Goal: Obtain resource: Obtain resource

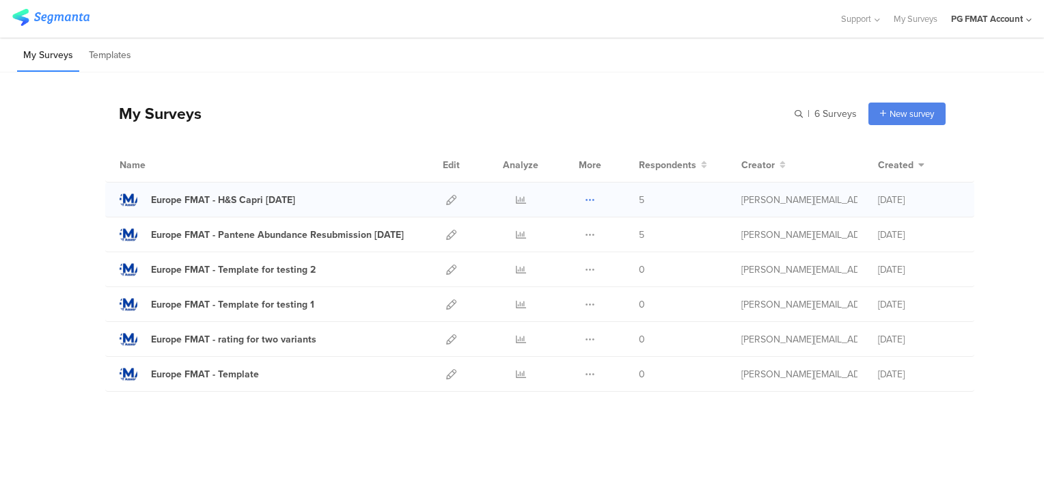
click at [588, 201] on icon at bounding box center [590, 200] width 10 height 10
click at [568, 258] on link "Export" at bounding box center [563, 259] width 75 height 25
click at [591, 235] on icon at bounding box center [590, 235] width 10 height 10
click at [566, 293] on link "Export" at bounding box center [563, 294] width 75 height 25
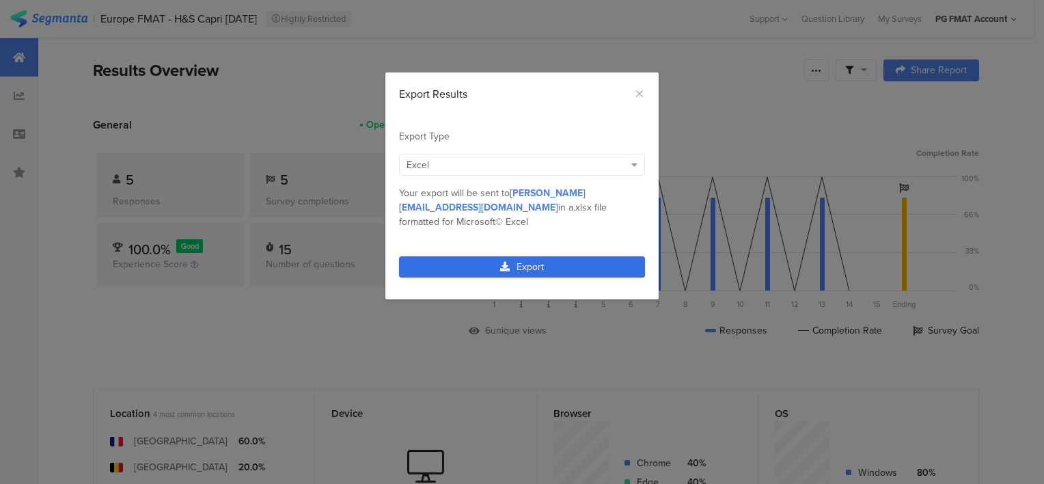
click at [510, 256] on link "Export" at bounding box center [522, 266] width 246 height 21
click at [520, 256] on link "Export" at bounding box center [522, 266] width 246 height 21
